Goal: Navigation & Orientation: Find specific page/section

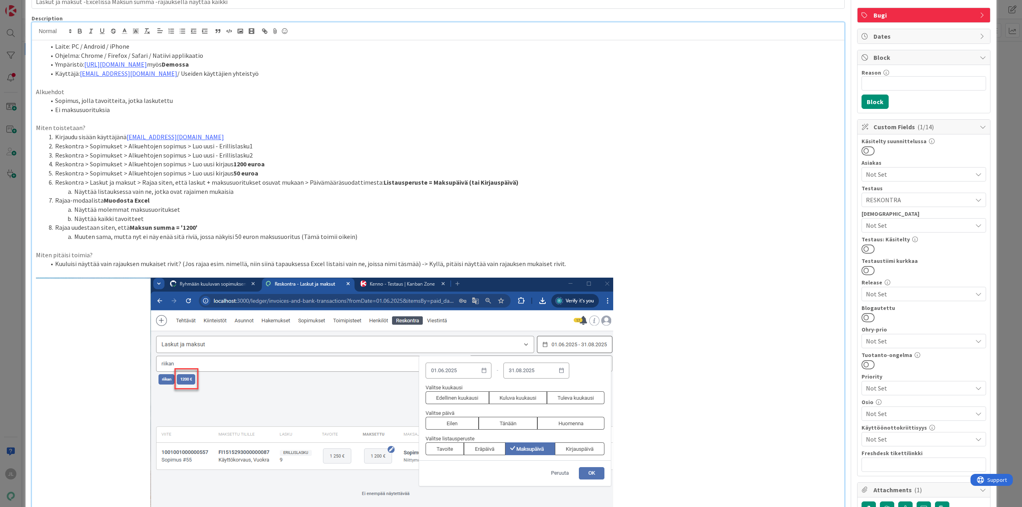
scroll to position [33, 0]
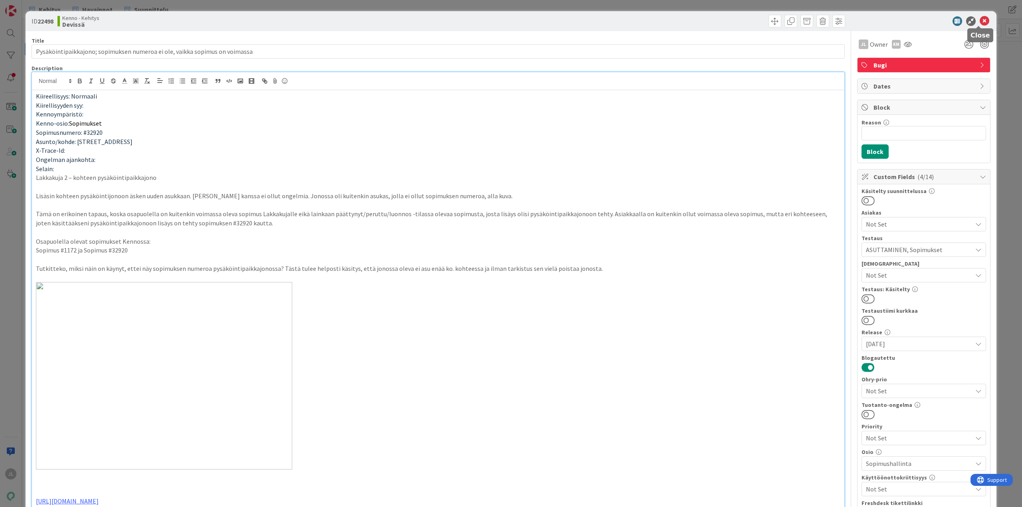
click at [979, 22] on icon at bounding box center [984, 21] width 10 height 10
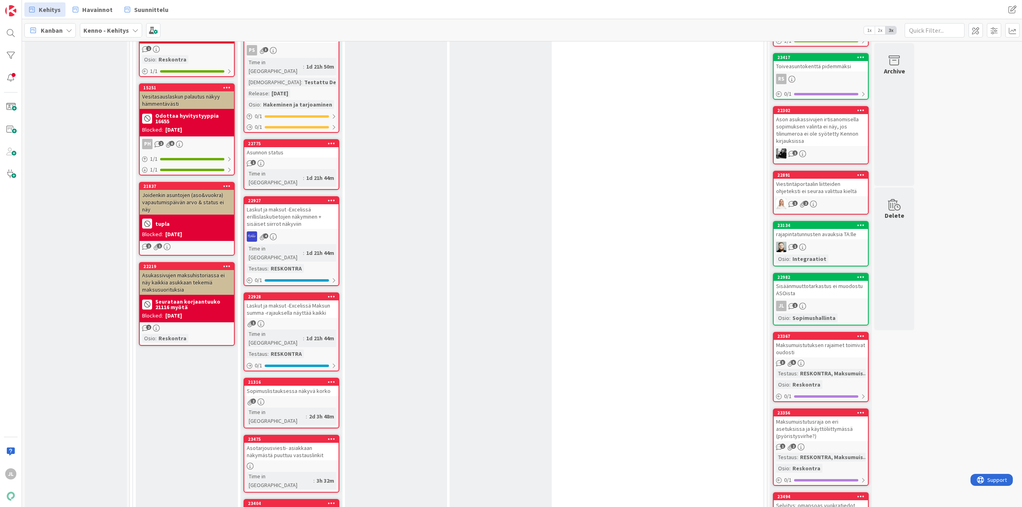
scroll to position [638, 0]
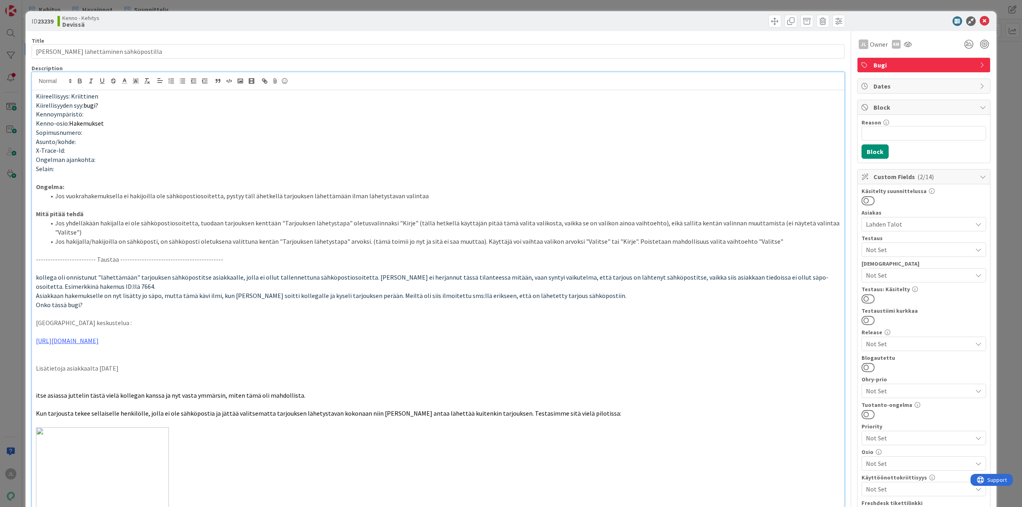
click at [981, 16] on icon at bounding box center [984, 21] width 10 height 10
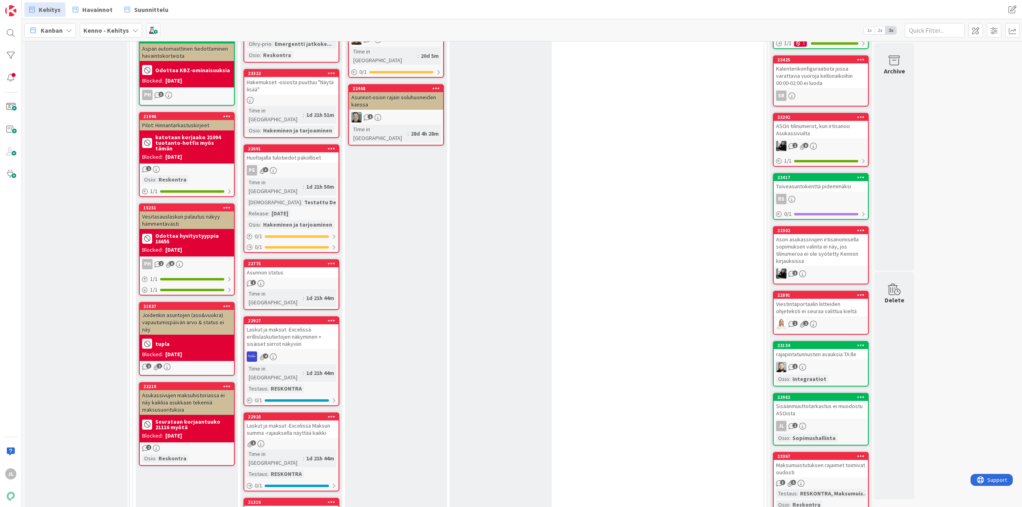
scroll to position [519, 0]
